Goal: Find specific page/section: Find specific page/section

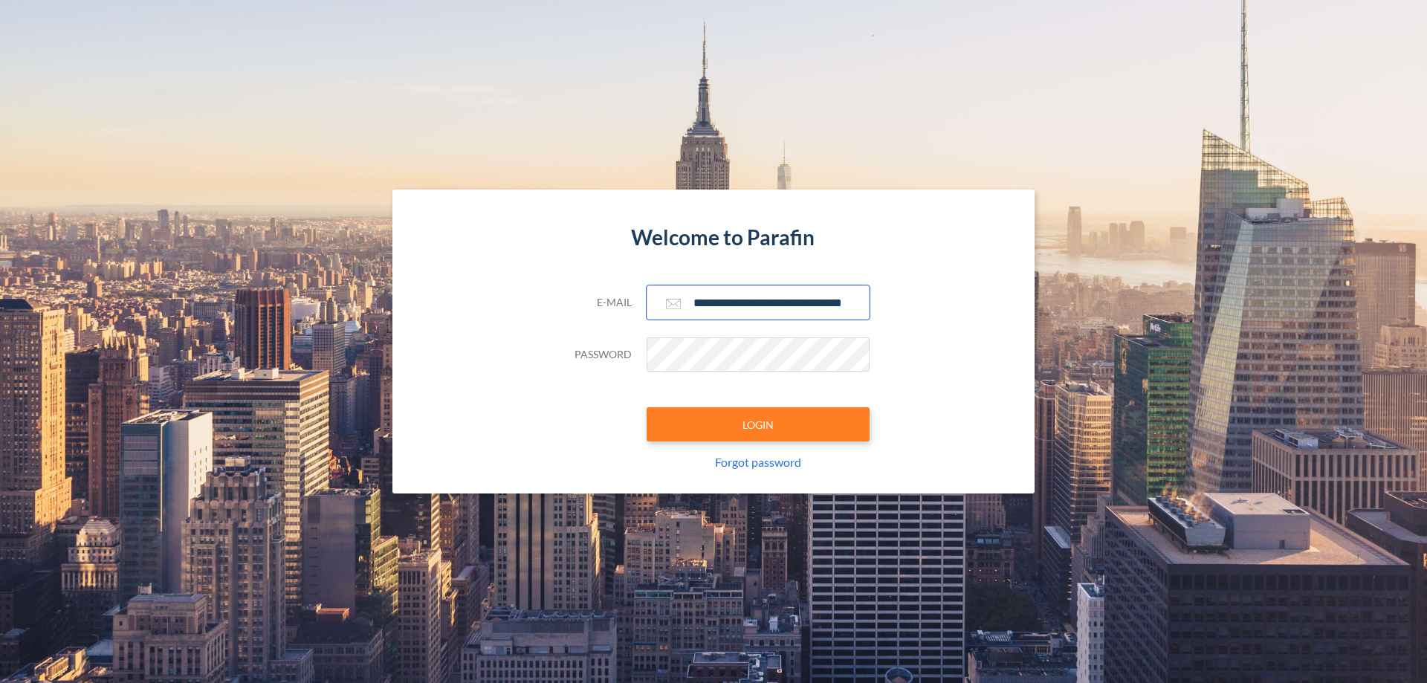
scroll to position [0, 24]
type input "**********"
click at [758, 424] on button "LOGIN" at bounding box center [758, 424] width 223 height 34
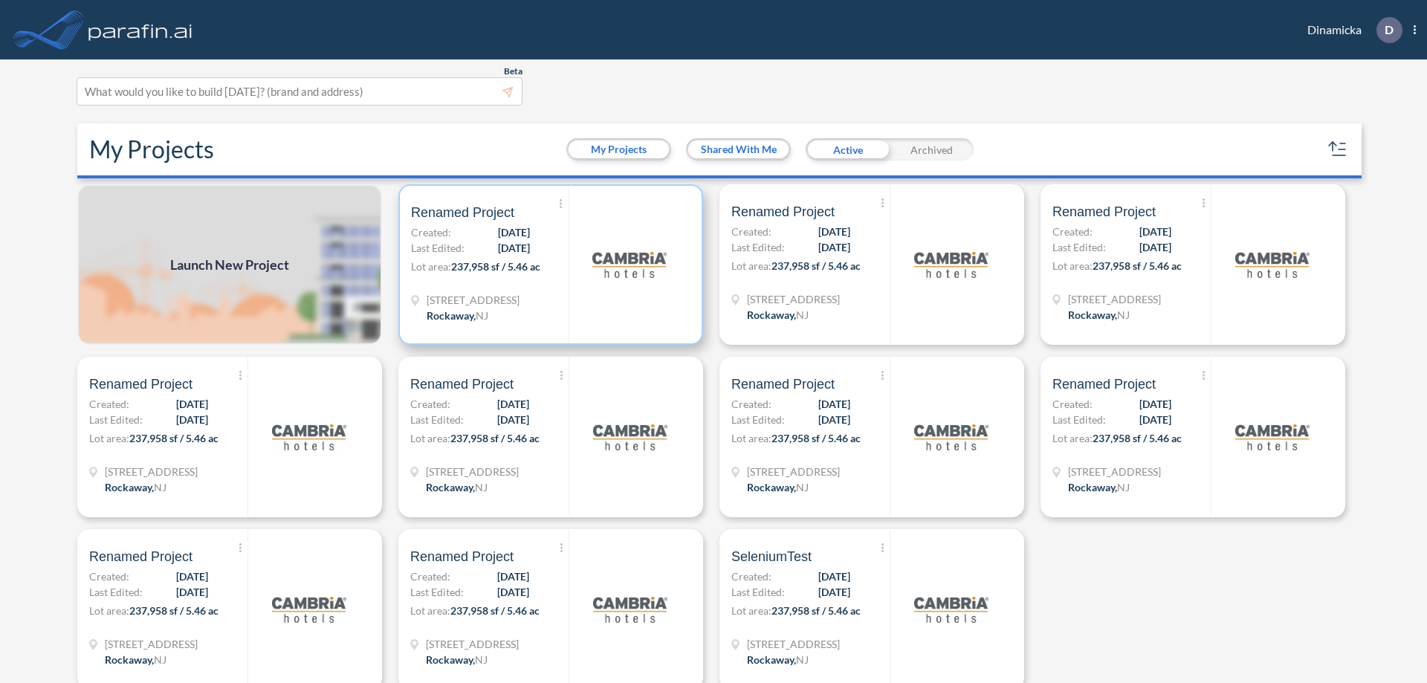
scroll to position [4, 0]
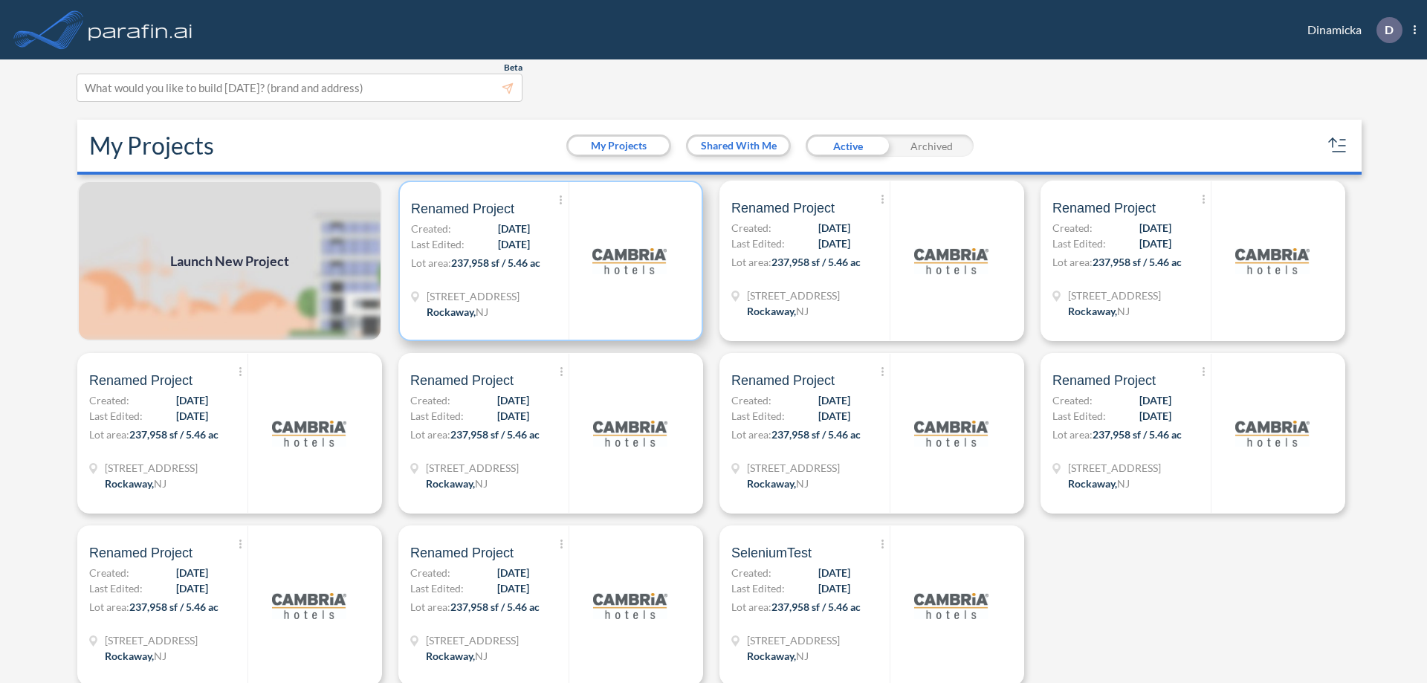
click at [548, 261] on p "Lot area: 237,958 sf / 5.46 ac" at bounding box center [490, 266] width 158 height 22
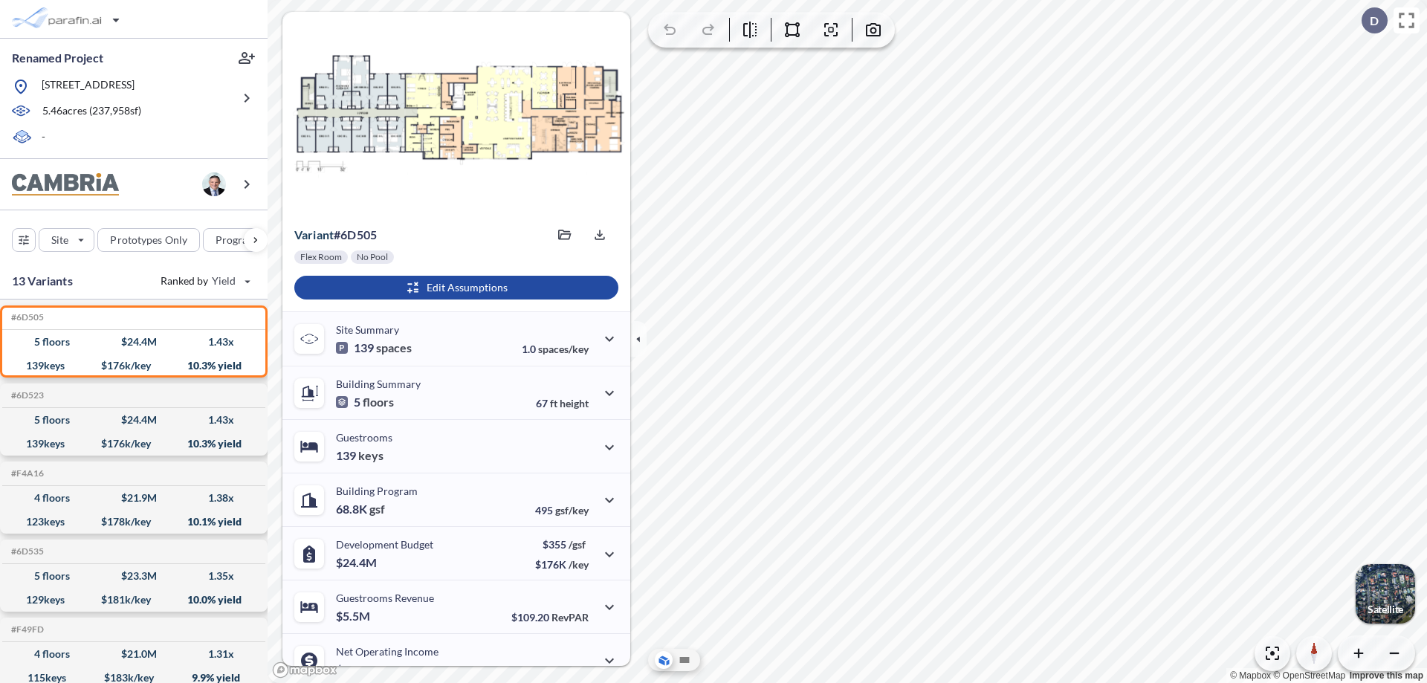
scroll to position [75, 0]
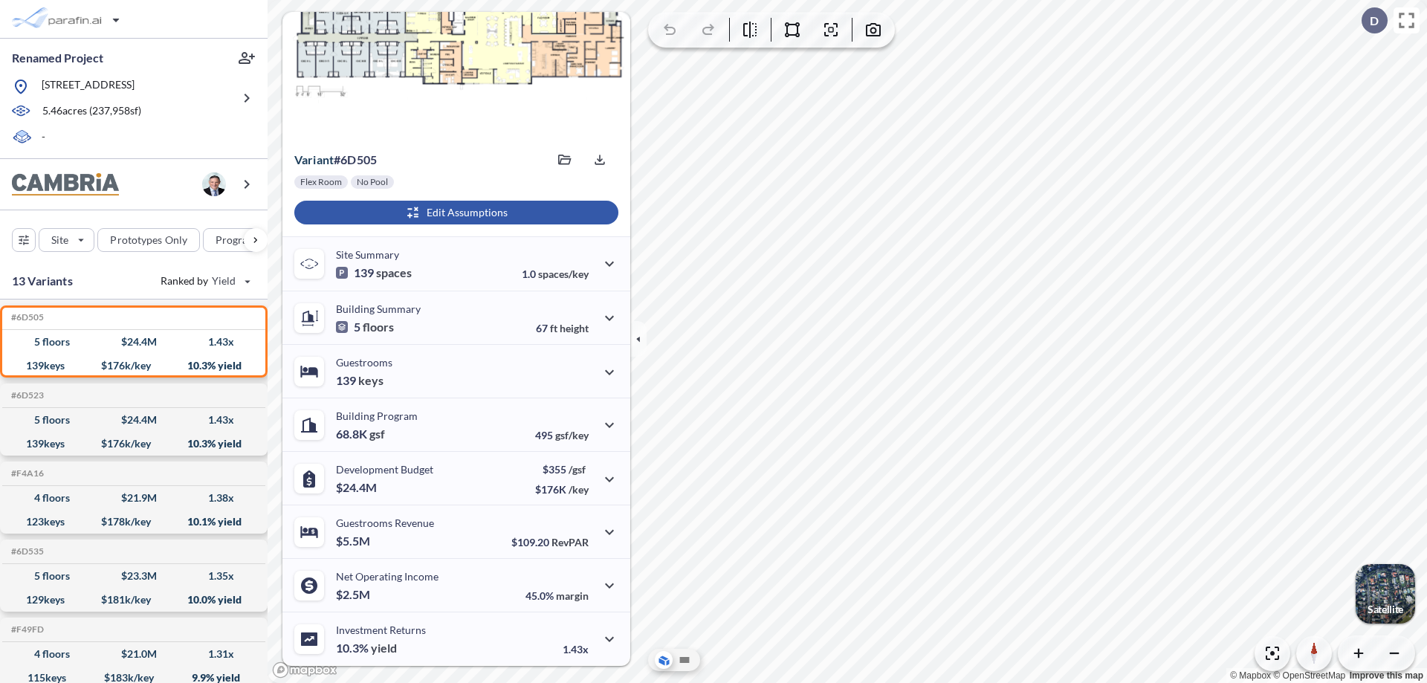
click at [454, 213] on div "button" at bounding box center [456, 213] width 324 height 24
